Goal: Navigation & Orientation: Understand site structure

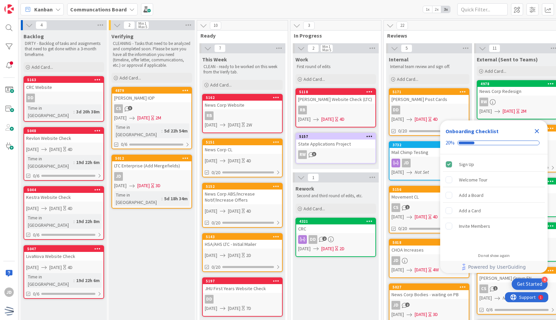
click at [534, 132] on icon "Close Checklist" at bounding box center [536, 131] width 4 height 4
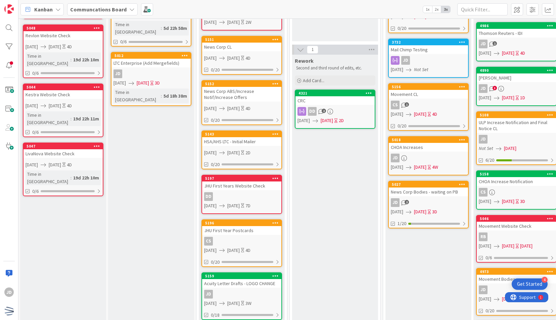
scroll to position [102, 1]
